Goal: Communication & Community: Answer question/provide support

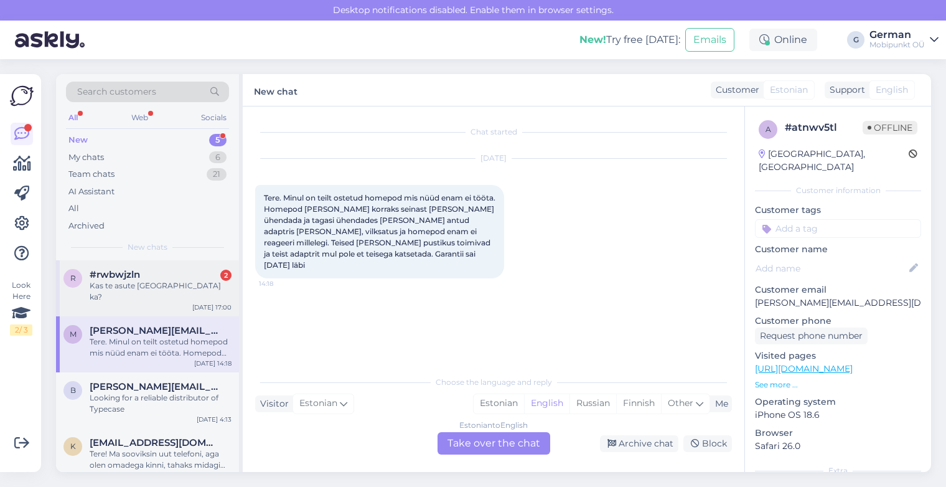
click at [142, 288] on div "Kas te asute [GEOGRAPHIC_DATA] ka?" at bounding box center [161, 291] width 142 height 22
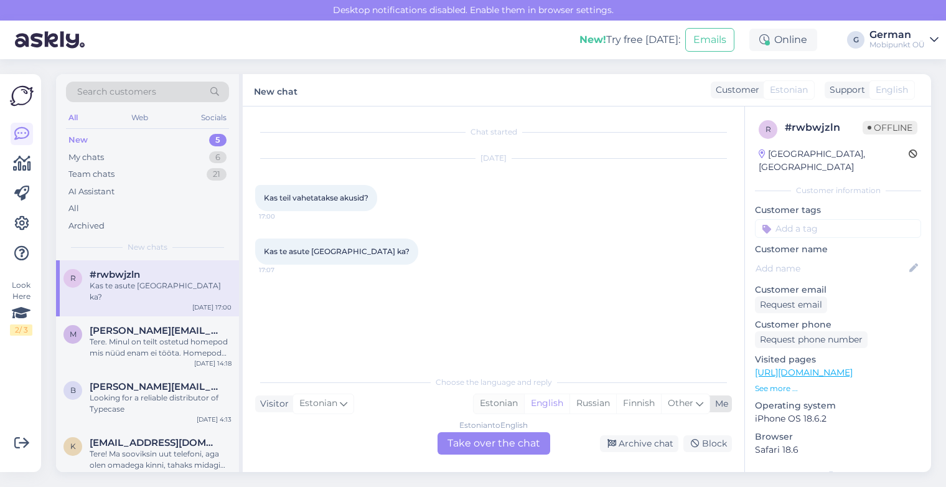
click at [508, 400] on div "Estonian" at bounding box center [499, 403] width 50 height 19
click at [497, 434] on div "Estonian to Estonian Take over the chat" at bounding box center [493, 443] width 113 height 22
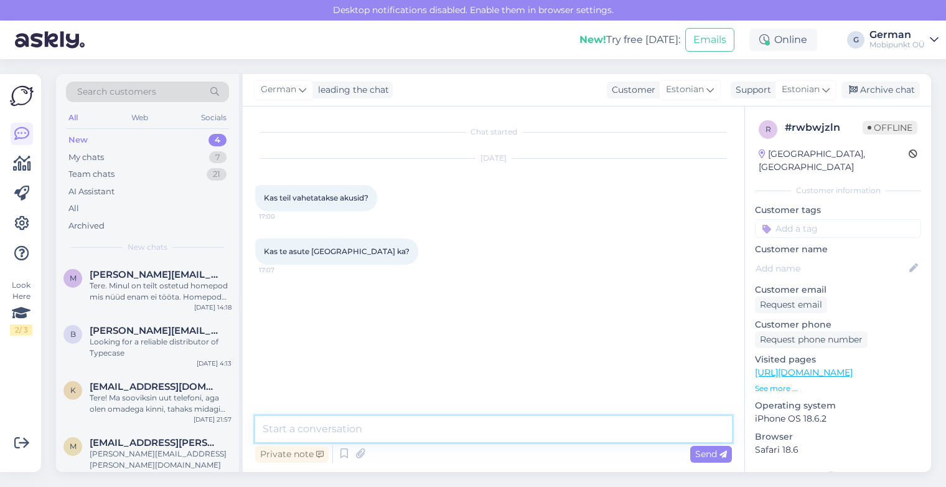
click at [342, 437] on textarea at bounding box center [493, 429] width 477 height 26
click at [93, 174] on div "Team chats" at bounding box center [91, 174] width 46 height 12
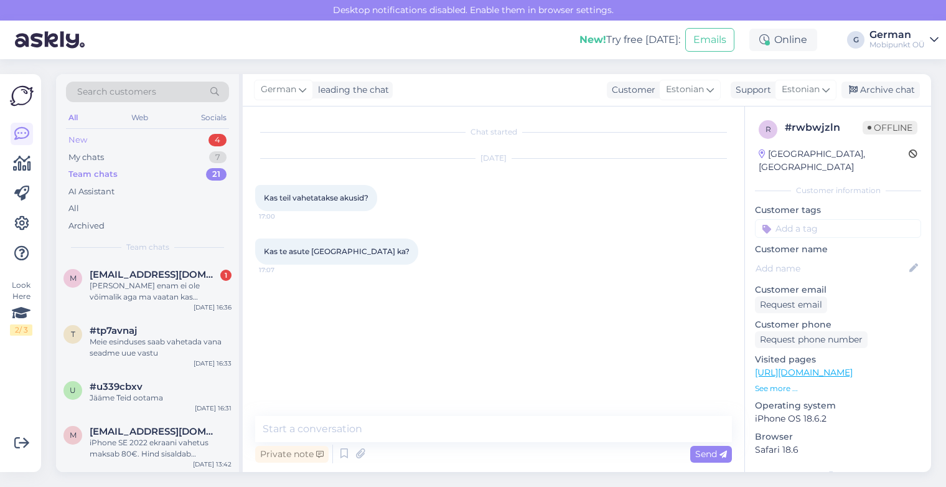
click at [79, 136] on div "New" at bounding box center [77, 140] width 19 height 12
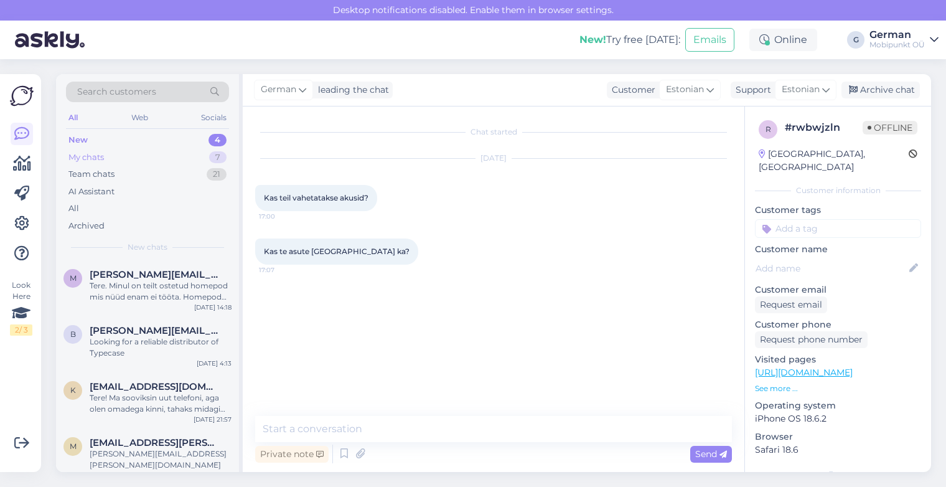
click at [91, 164] on div "My chats 7" at bounding box center [147, 157] width 163 height 17
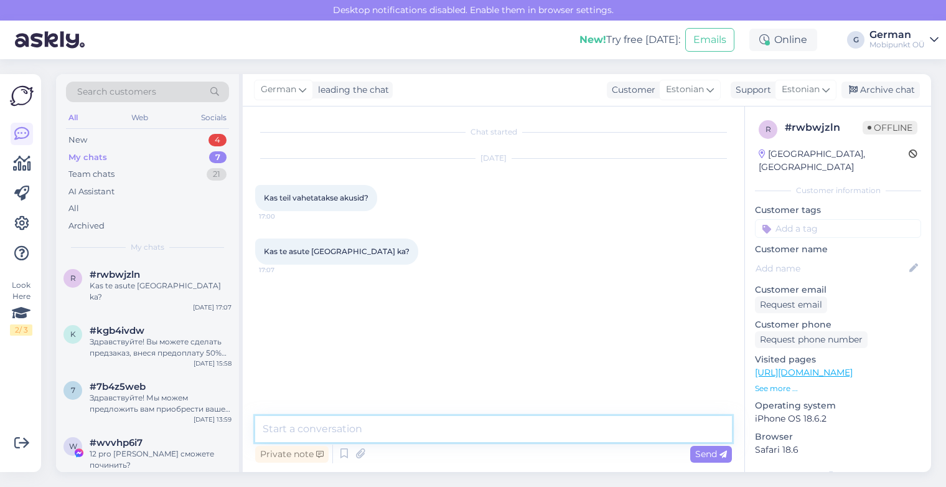
click at [304, 425] on textarea at bounding box center [493, 429] width 477 height 26
type textarea "[PERSON_NAME]"
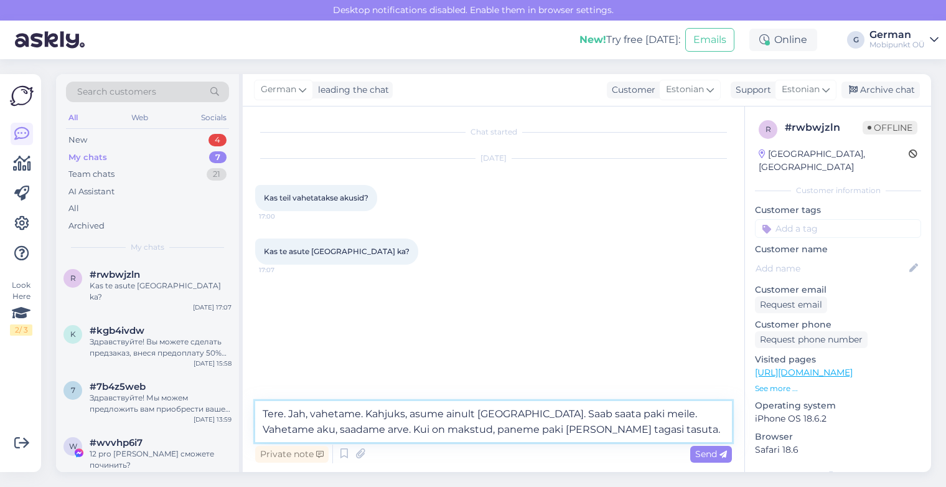
click at [439, 426] on textarea "Tere. Jah, vahetame. Kahjuks, asume ainult [GEOGRAPHIC_DATA]. Saab saata paki m…" at bounding box center [493, 421] width 477 height 41
type textarea "Tere. Jah, vahetame. Kahjuks, asume ainult [GEOGRAPHIC_DATA]. Saab saata paki m…"
click at [721, 450] on icon at bounding box center [722, 453] width 7 height 7
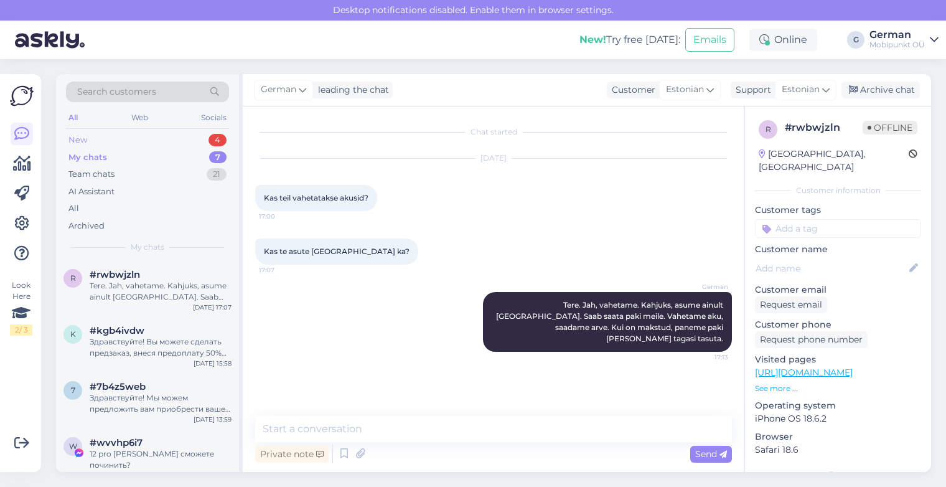
click at [73, 136] on div "New" at bounding box center [77, 140] width 19 height 12
